Goal: Task Accomplishment & Management: Use online tool/utility

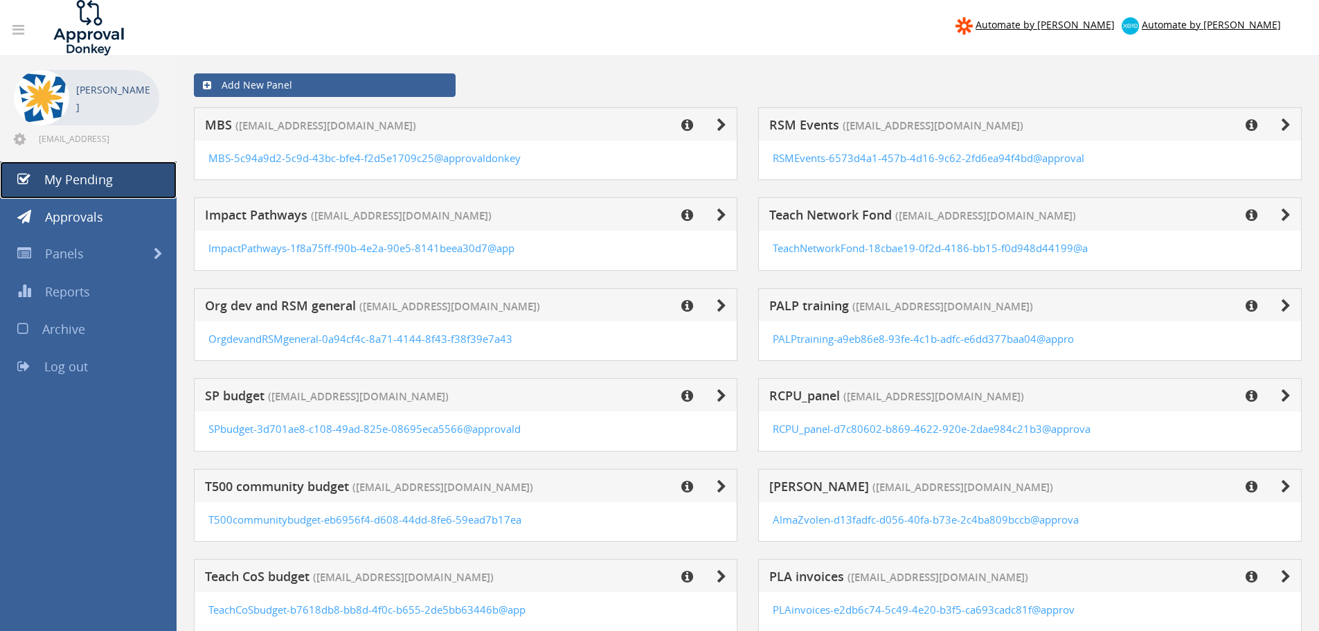
click at [102, 180] on span "My Pending" at bounding box center [78, 179] width 69 height 17
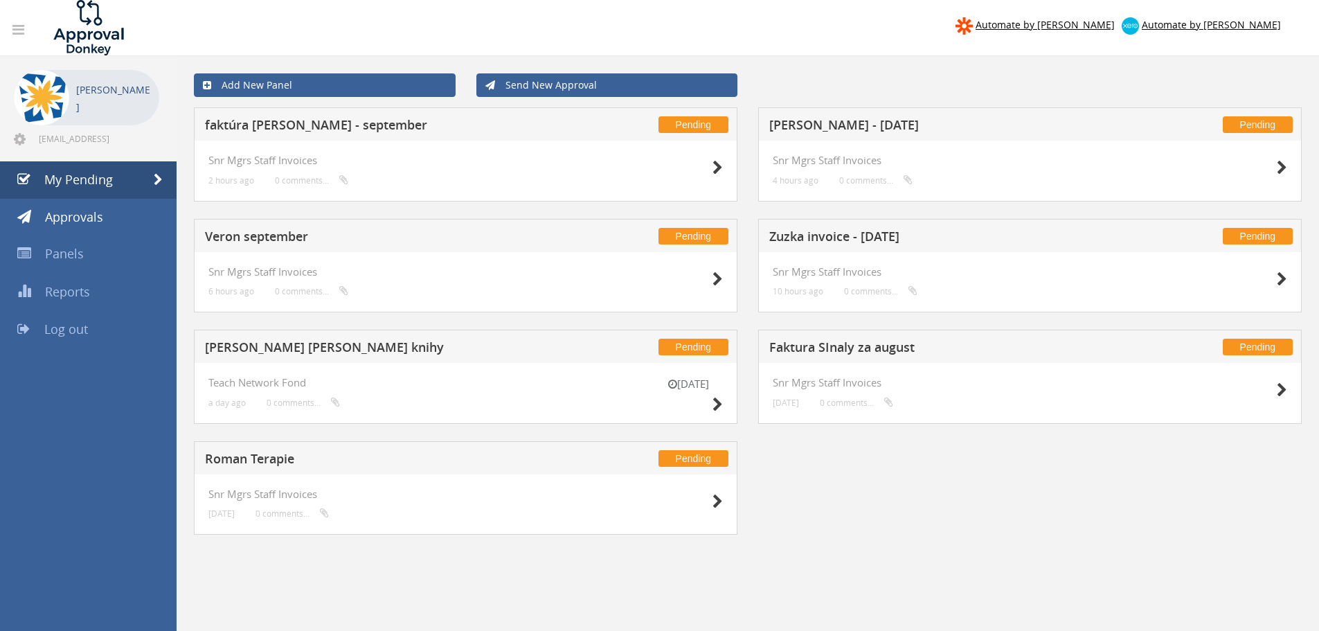
click at [895, 343] on h5 "Faktura SInaly za august" at bounding box center [951, 349] width 365 height 17
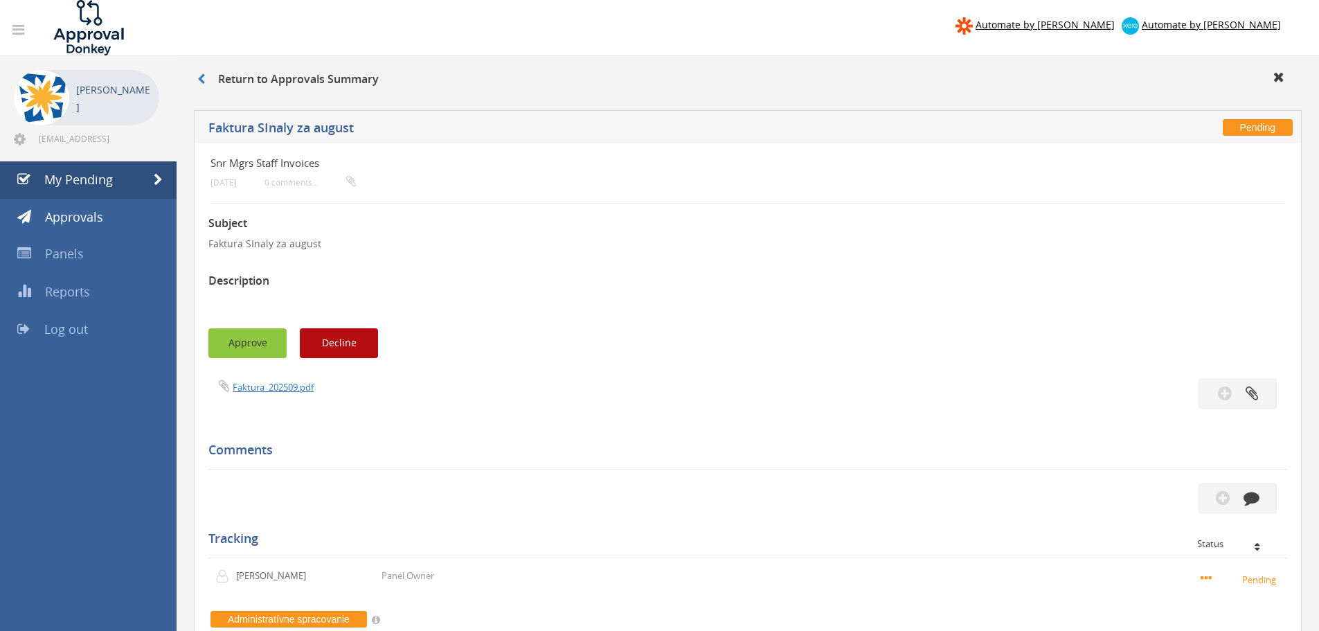
click at [267, 342] on button "Approve" at bounding box center [247, 343] width 78 height 30
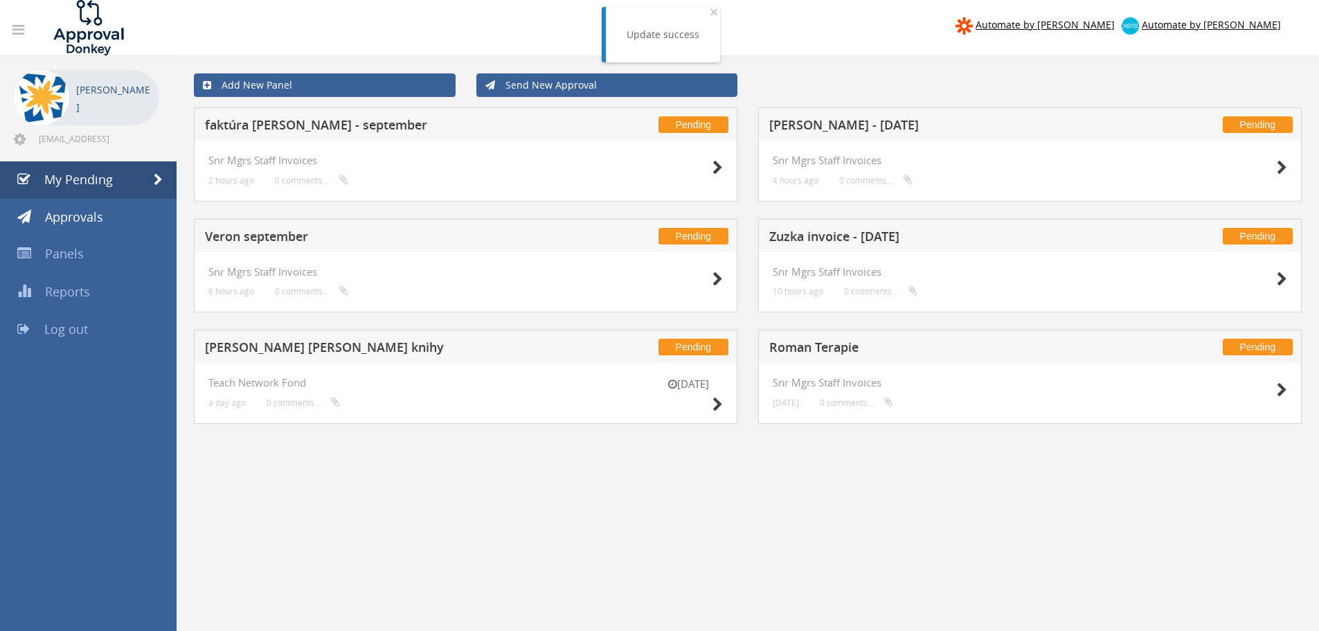
click at [828, 347] on h5 "Roman Terapie" at bounding box center [951, 349] width 365 height 17
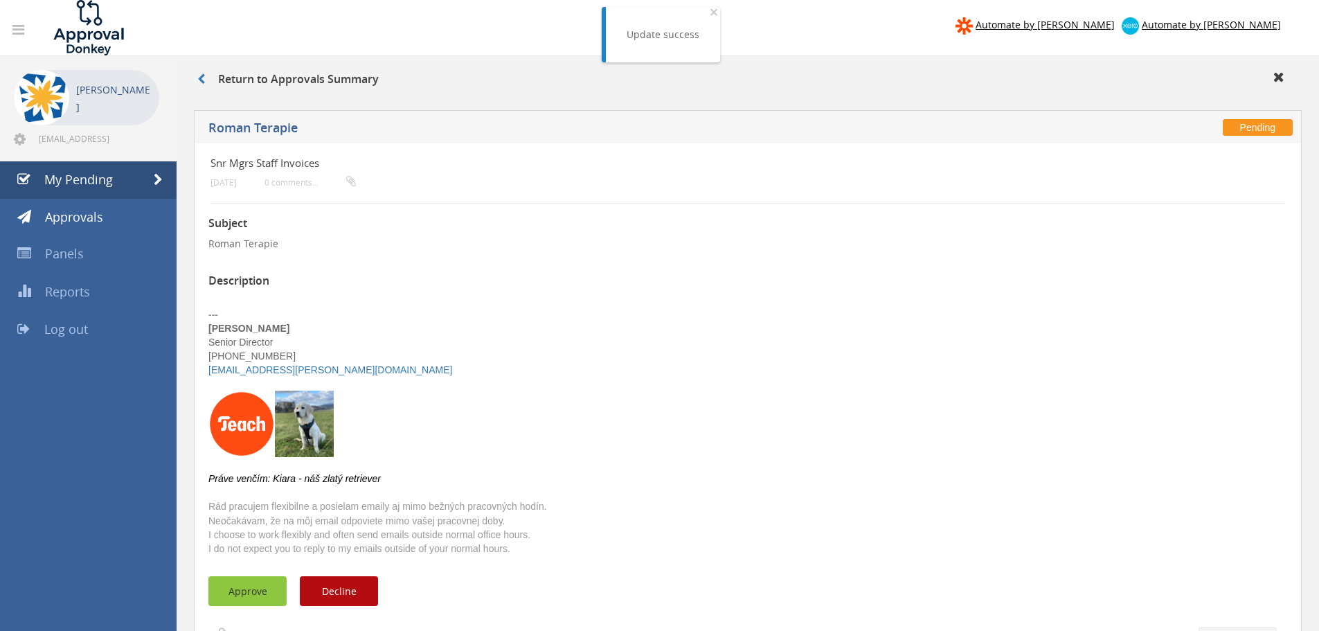
click at [247, 591] on button "Approve" at bounding box center [247, 591] width 78 height 30
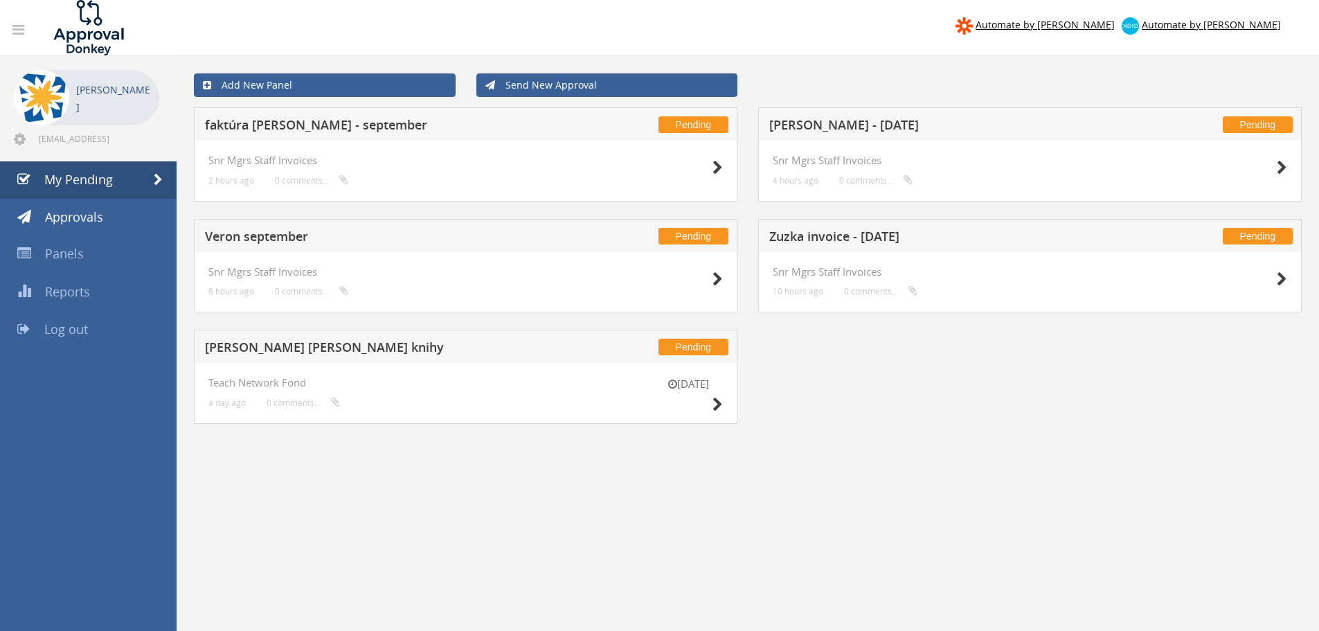
click at [360, 355] on h5 "[PERSON_NAME] [PERSON_NAME] knihy" at bounding box center [387, 349] width 365 height 17
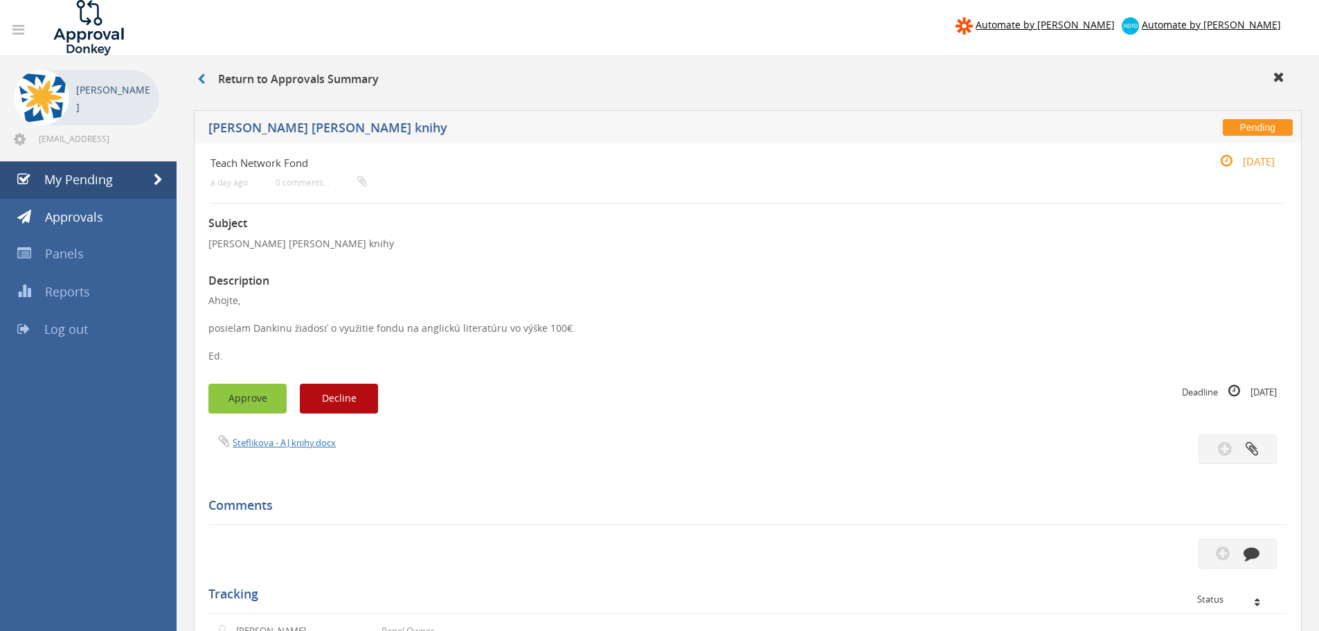
click at [268, 397] on button "Approve" at bounding box center [247, 399] width 78 height 30
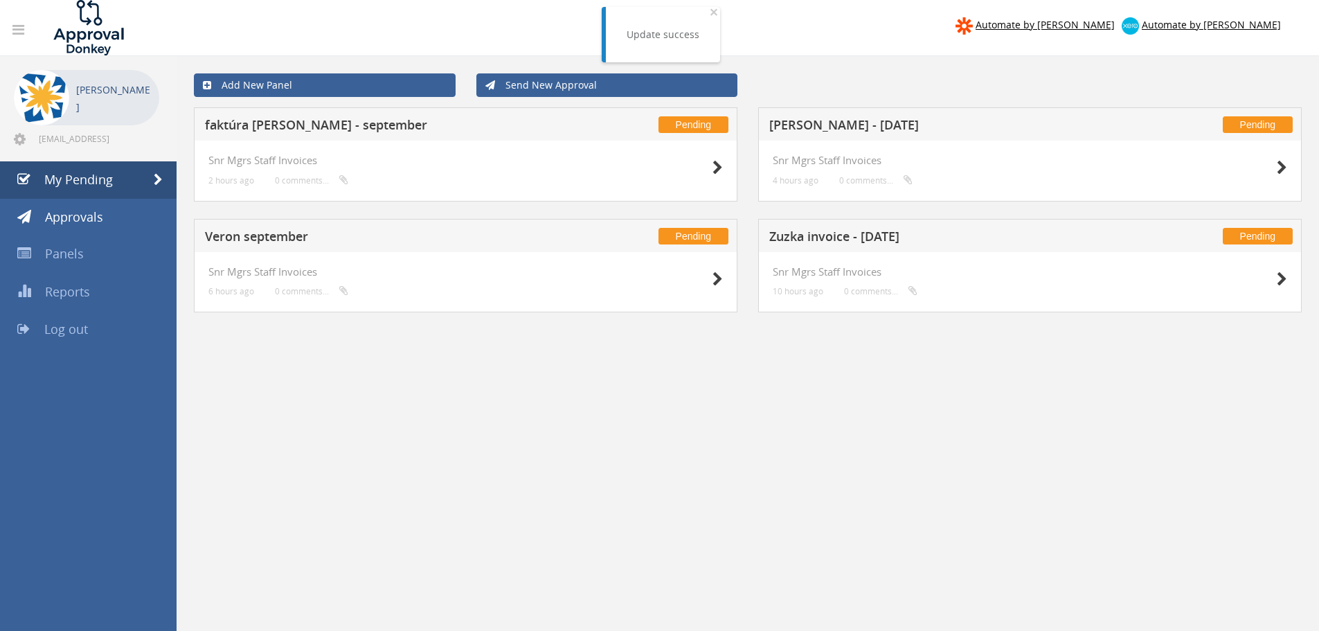
click at [814, 128] on h5 "[PERSON_NAME] - [DATE]" at bounding box center [951, 126] width 365 height 17
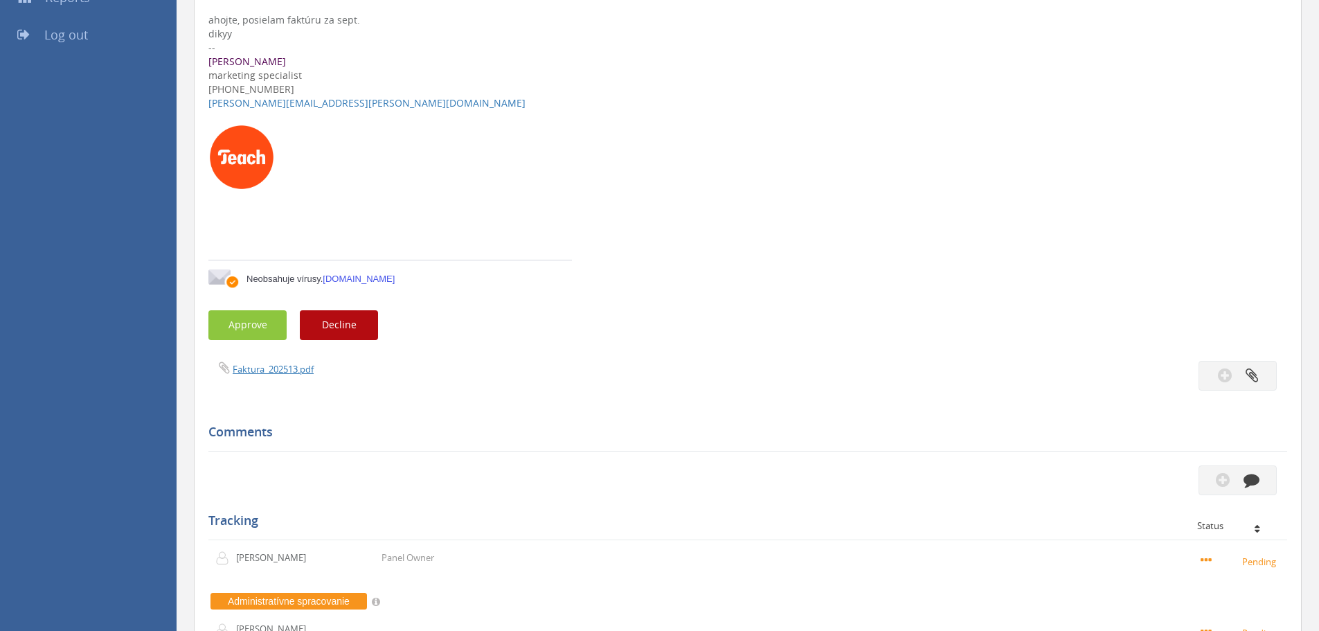
scroll to position [277, 0]
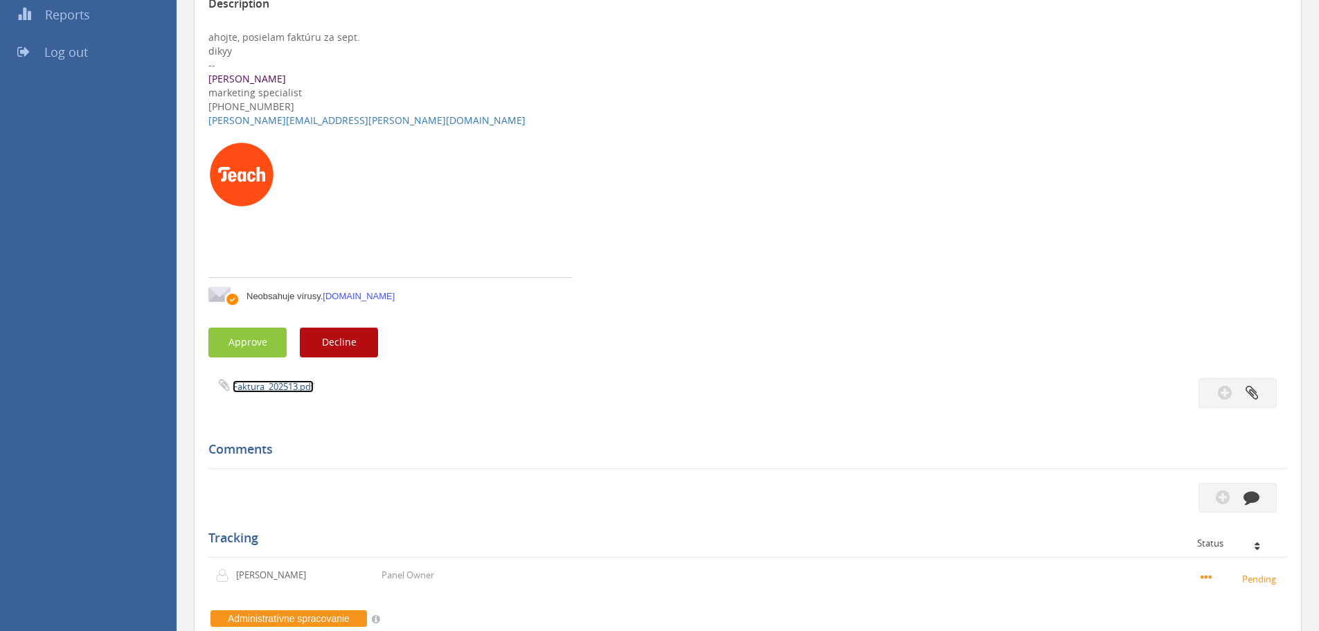
click at [289, 382] on link "Faktura_202513.pdf" at bounding box center [273, 386] width 81 height 12
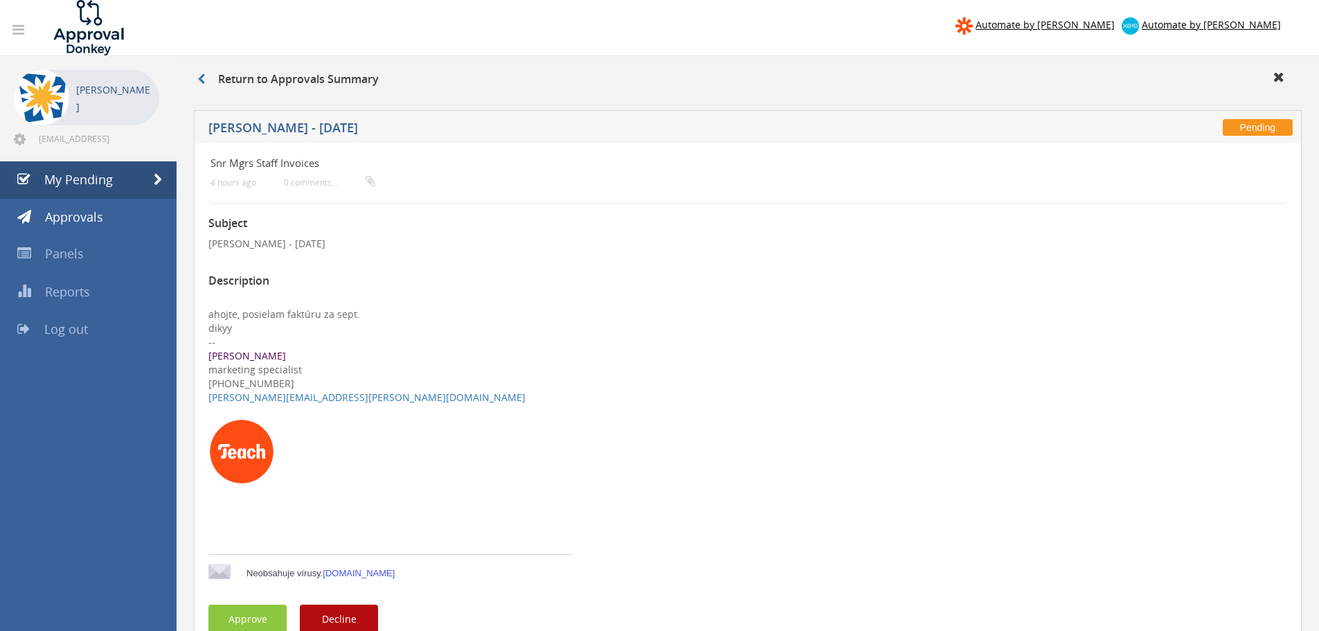
scroll to position [138, 0]
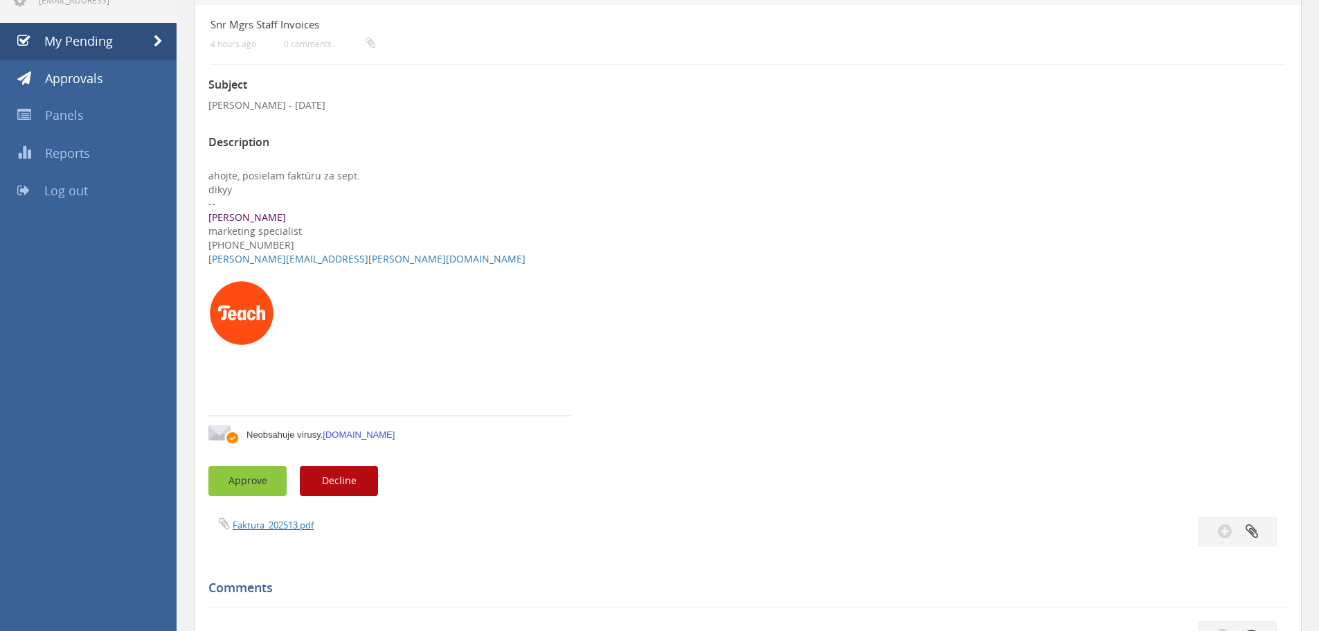
click at [237, 476] on button "Approve" at bounding box center [247, 481] width 78 height 30
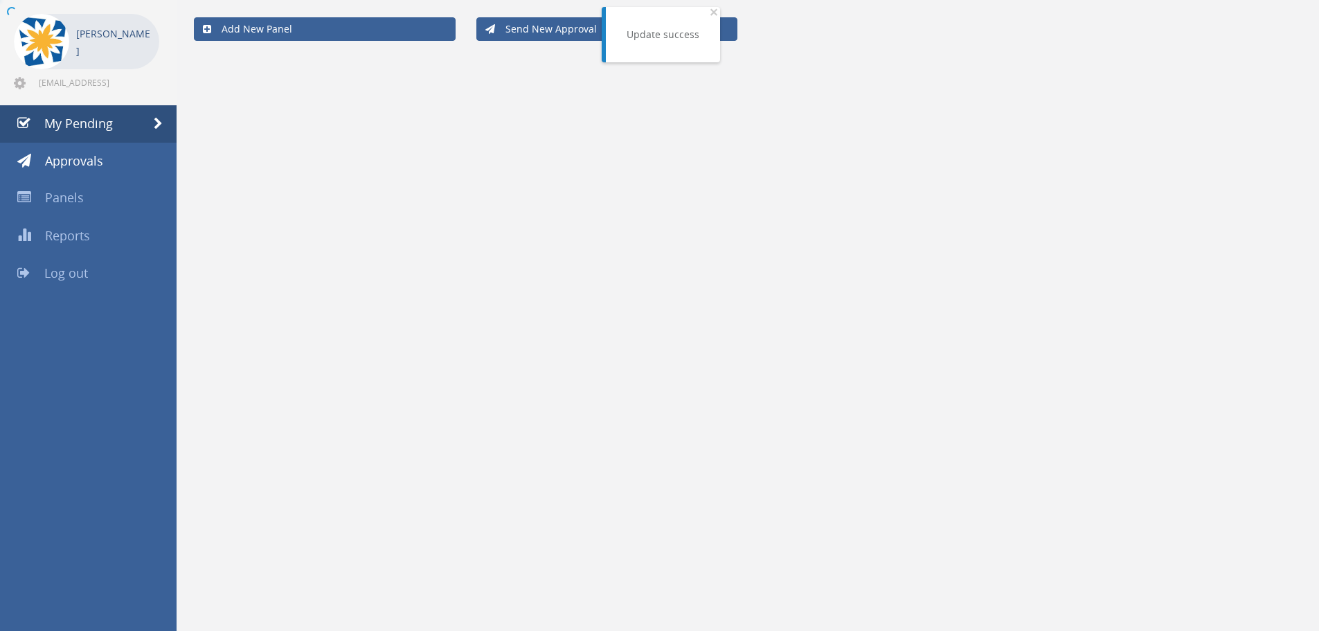
scroll to position [56, 0]
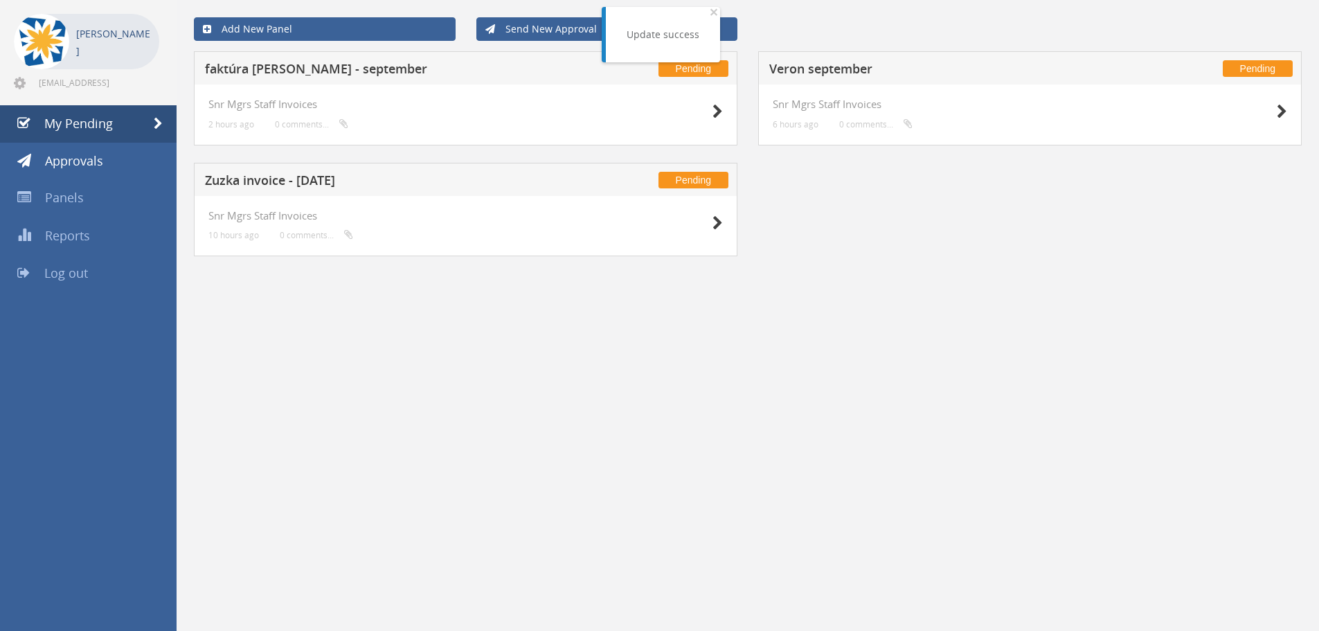
click at [288, 188] on h5 "Zuzka invoice - [DATE]" at bounding box center [387, 182] width 365 height 17
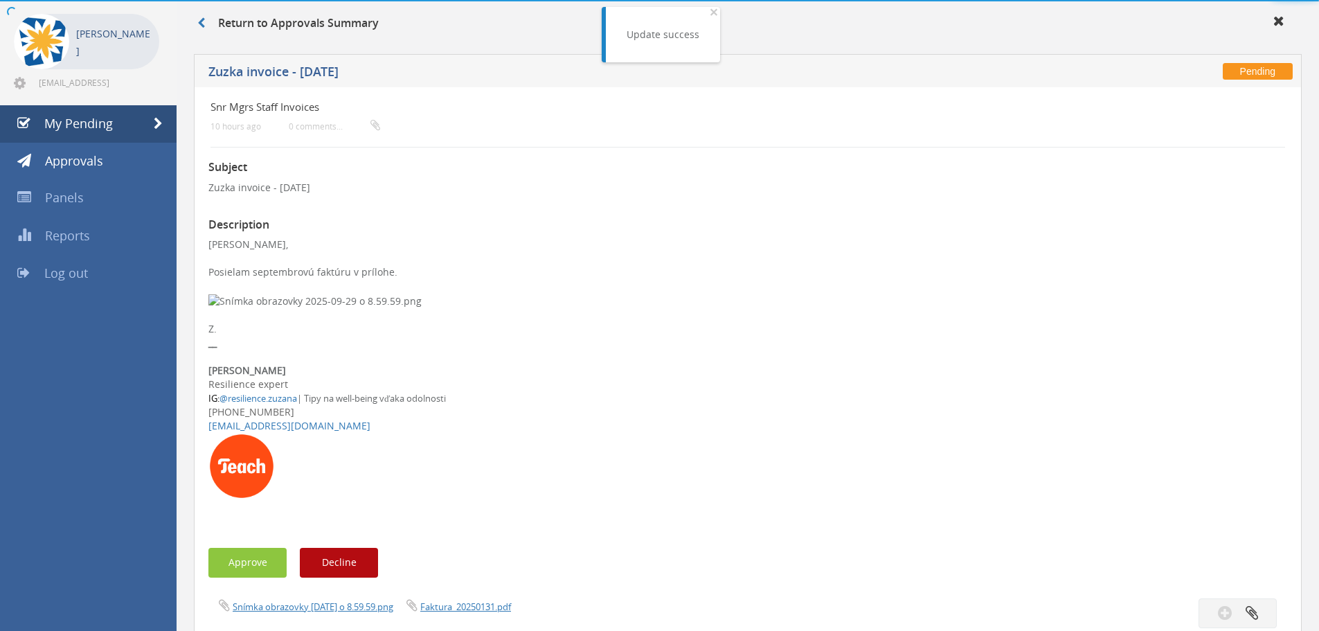
scroll to position [138, 0]
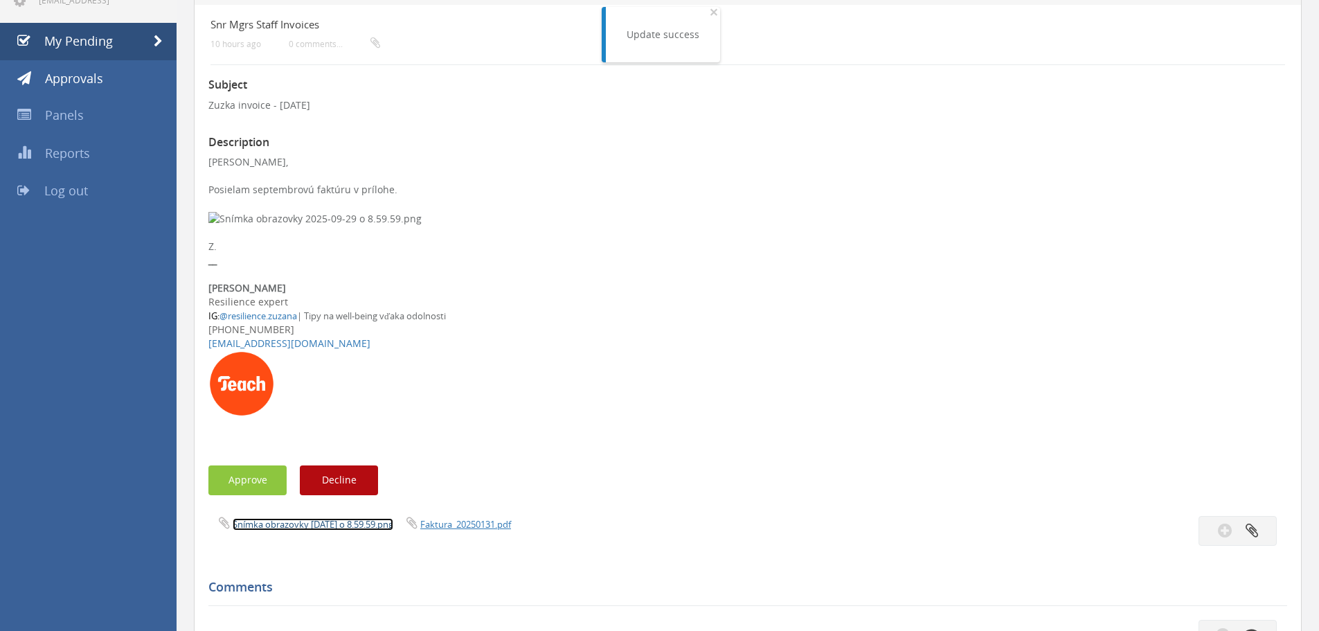
click at [388, 524] on link "Snímka obrazovky [DATE] o 8.59.59.png" at bounding box center [313, 524] width 161 height 12
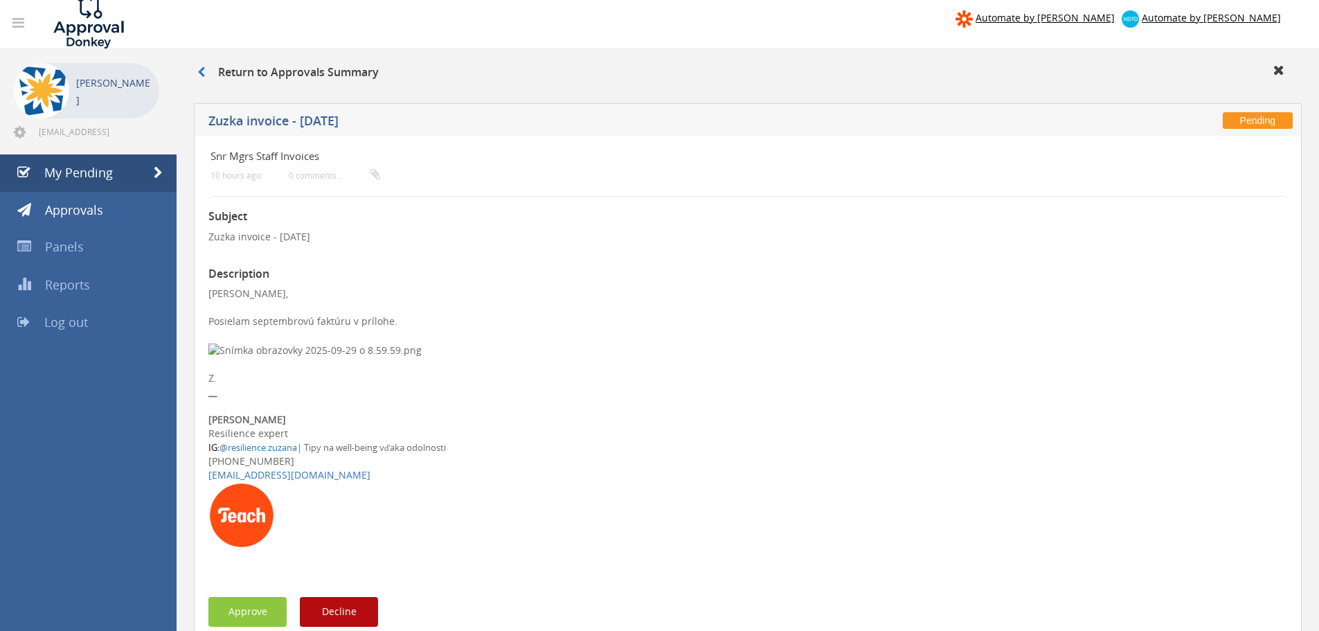
scroll to position [0, 0]
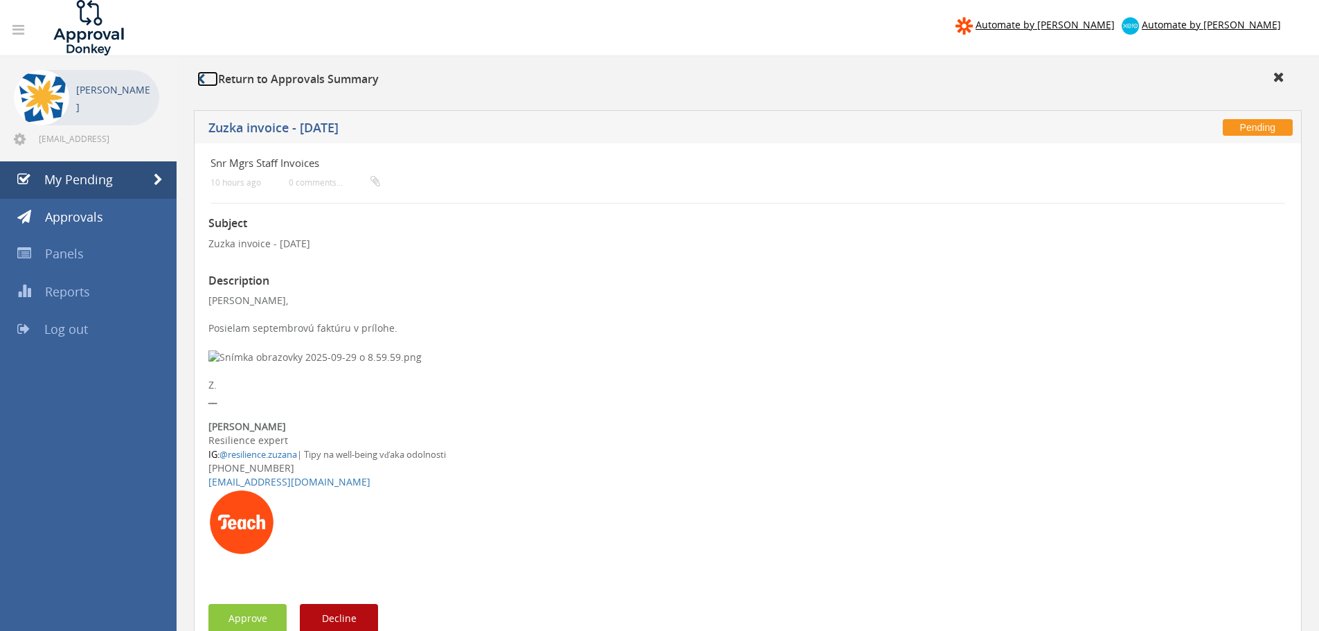
click at [209, 82] on link at bounding box center [207, 78] width 21 height 15
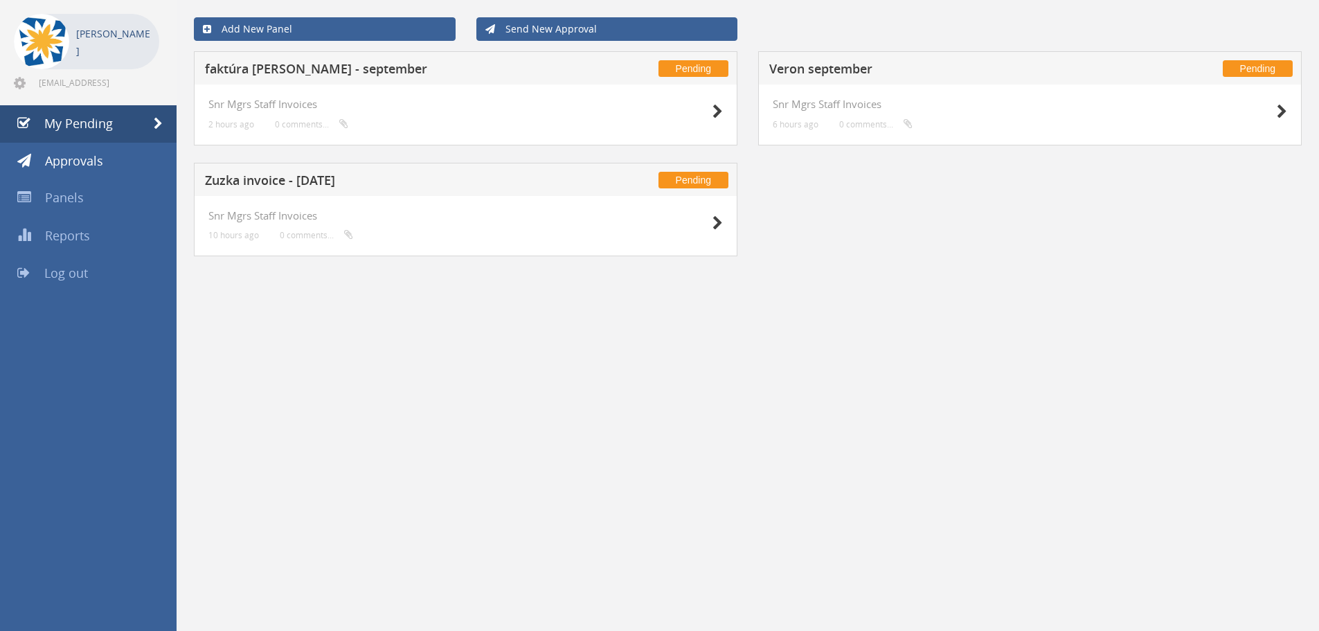
click at [803, 68] on h5 "Veron september" at bounding box center [951, 70] width 365 height 17
click at [382, 64] on h5 "faktúra [PERSON_NAME] - september" at bounding box center [387, 70] width 365 height 17
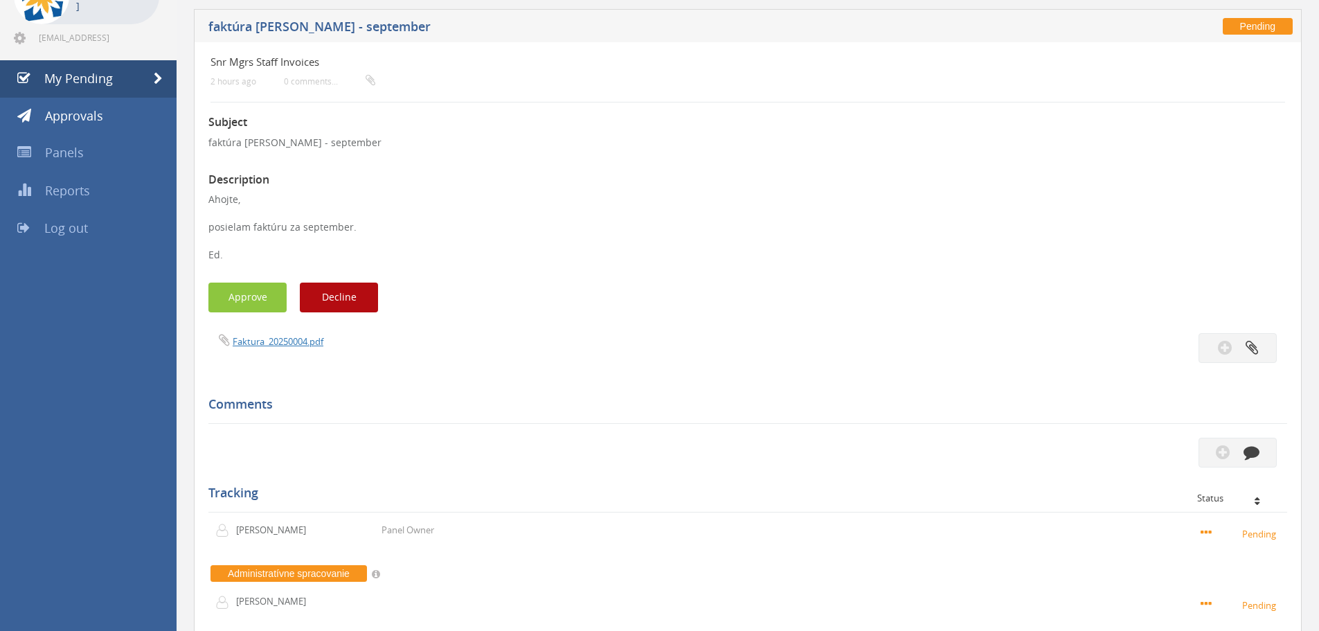
scroll to position [125, 0]
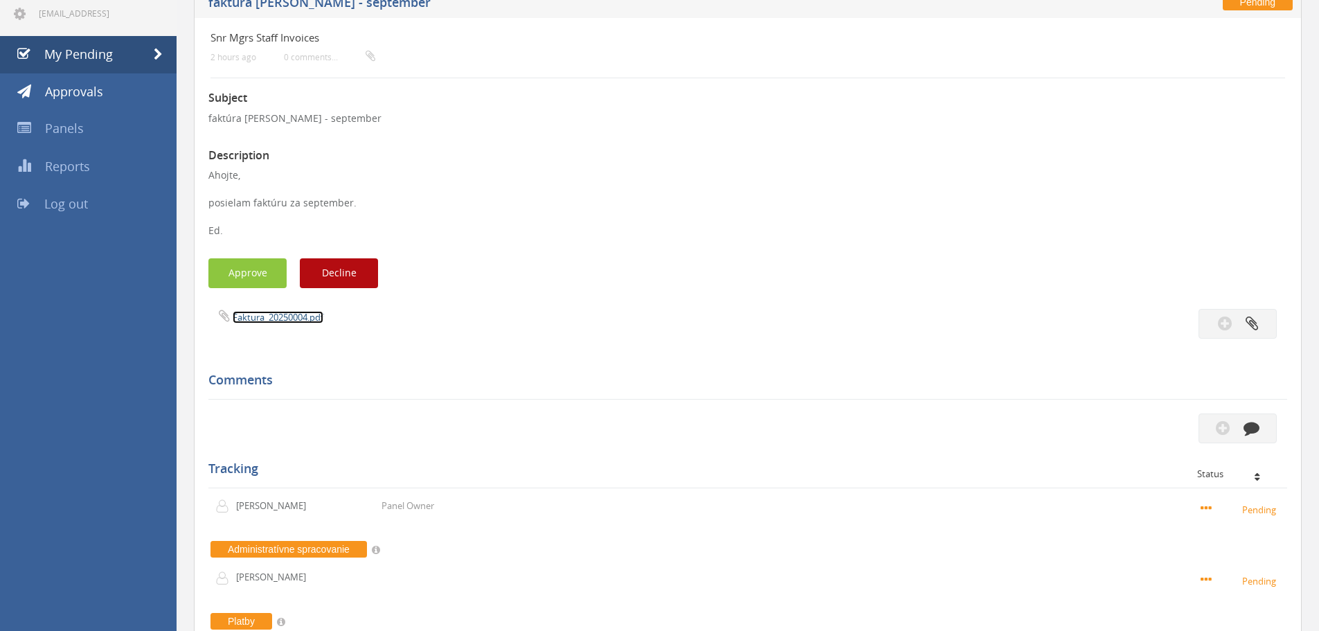
click at [292, 312] on link "Faktura_20250004.pdf" at bounding box center [278, 317] width 91 height 12
drag, startPoint x: 260, startPoint y: 280, endPoint x: 303, endPoint y: 272, distance: 43.7
click at [260, 280] on button "Approve" at bounding box center [247, 273] width 78 height 30
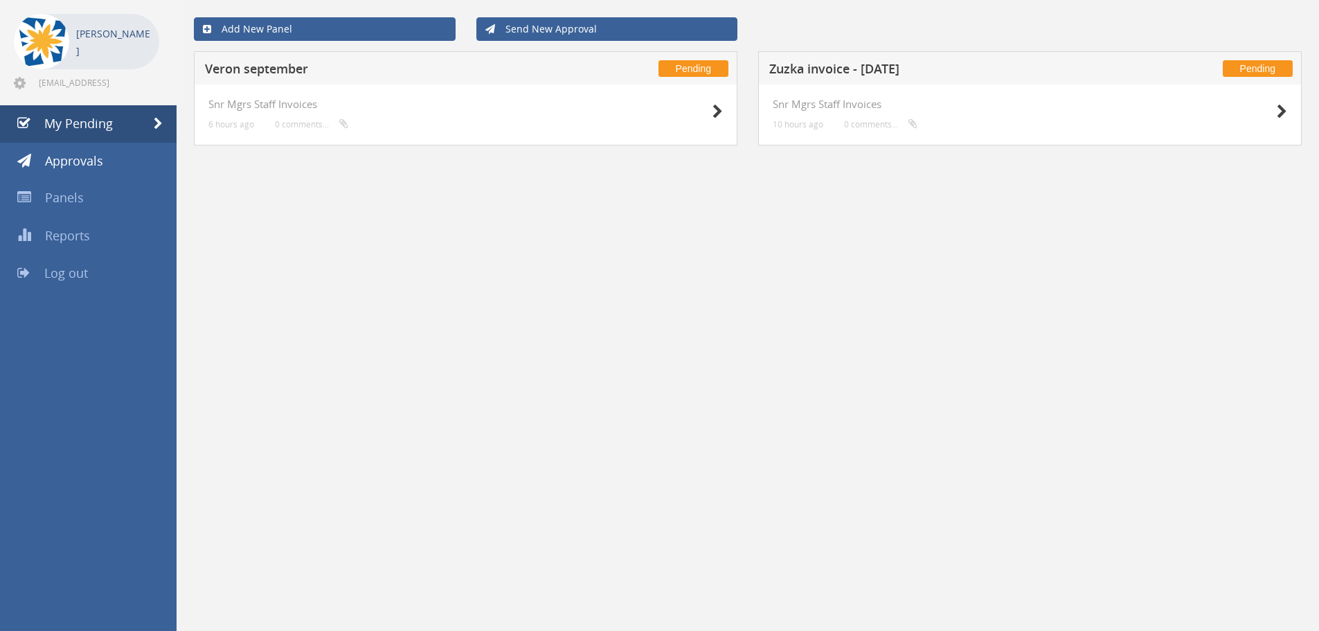
scroll to position [56, 0]
click at [821, 71] on h5 "Zuzka invoice - [DATE]" at bounding box center [951, 70] width 365 height 17
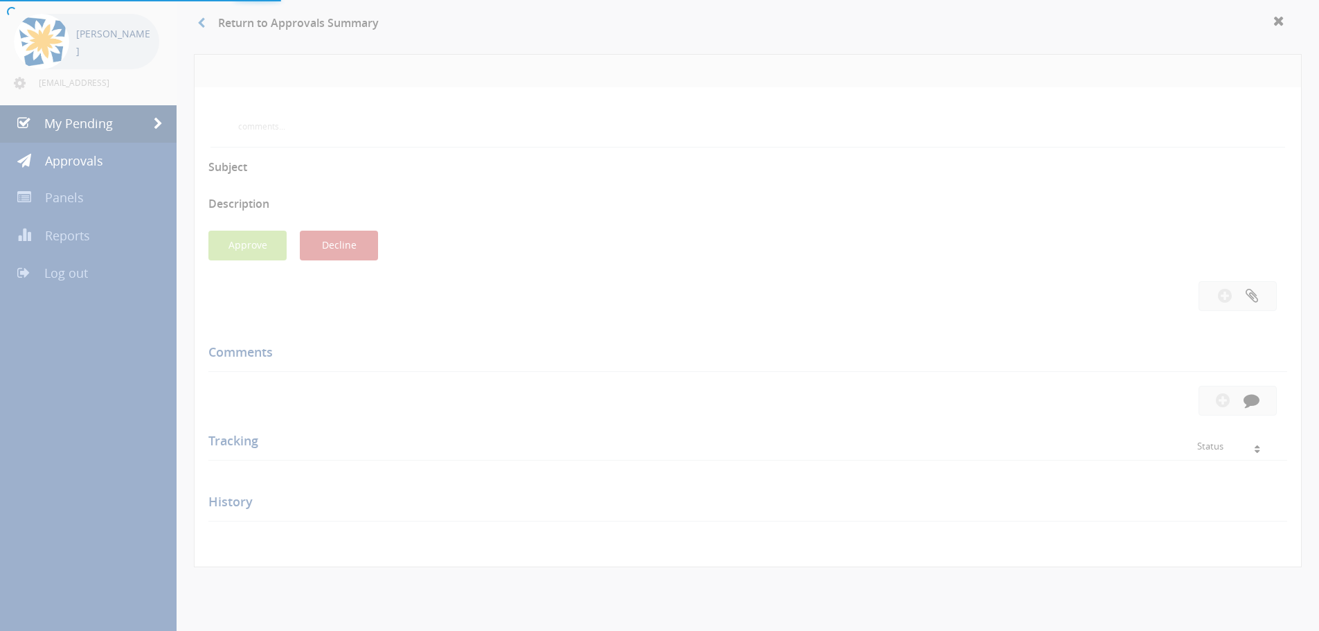
scroll to position [125, 0]
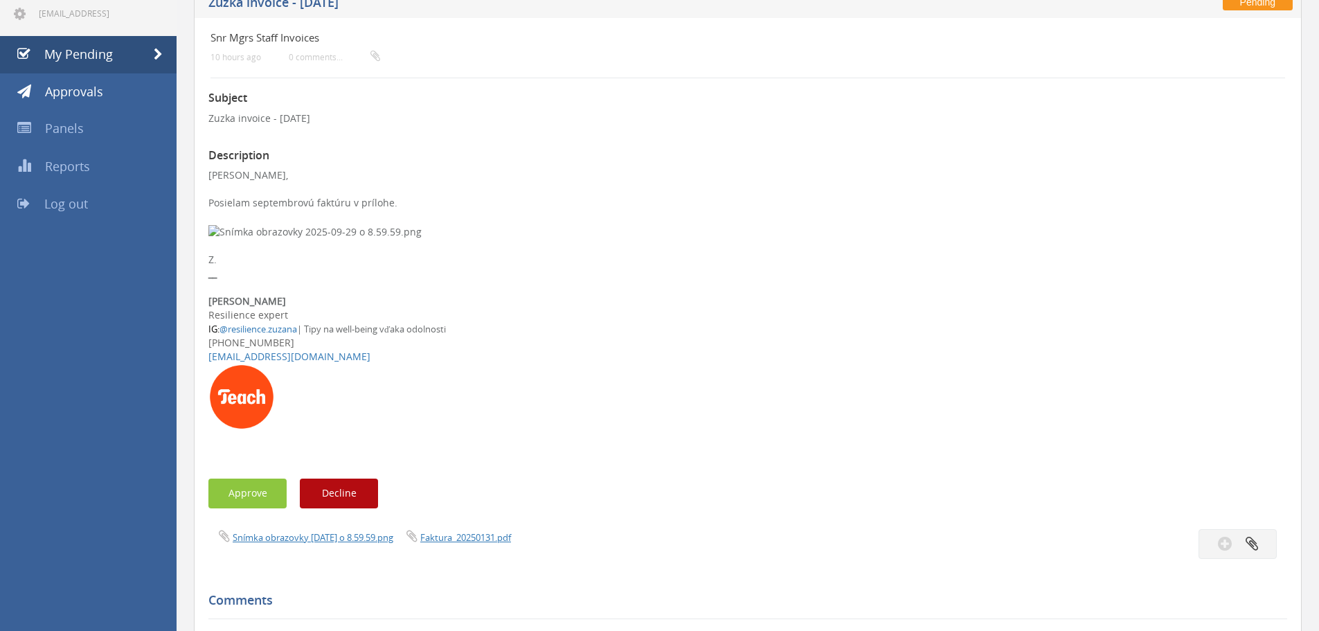
click at [481, 529] on div "Snímka obrazovky [DATE] o 8.59.59.png Faktura_20250131.pdf" at bounding box center [473, 536] width 550 height 15
click at [481, 534] on link "Faktura_20250131.pdf" at bounding box center [465, 537] width 91 height 12
